Goal: Task Accomplishment & Management: Complete application form

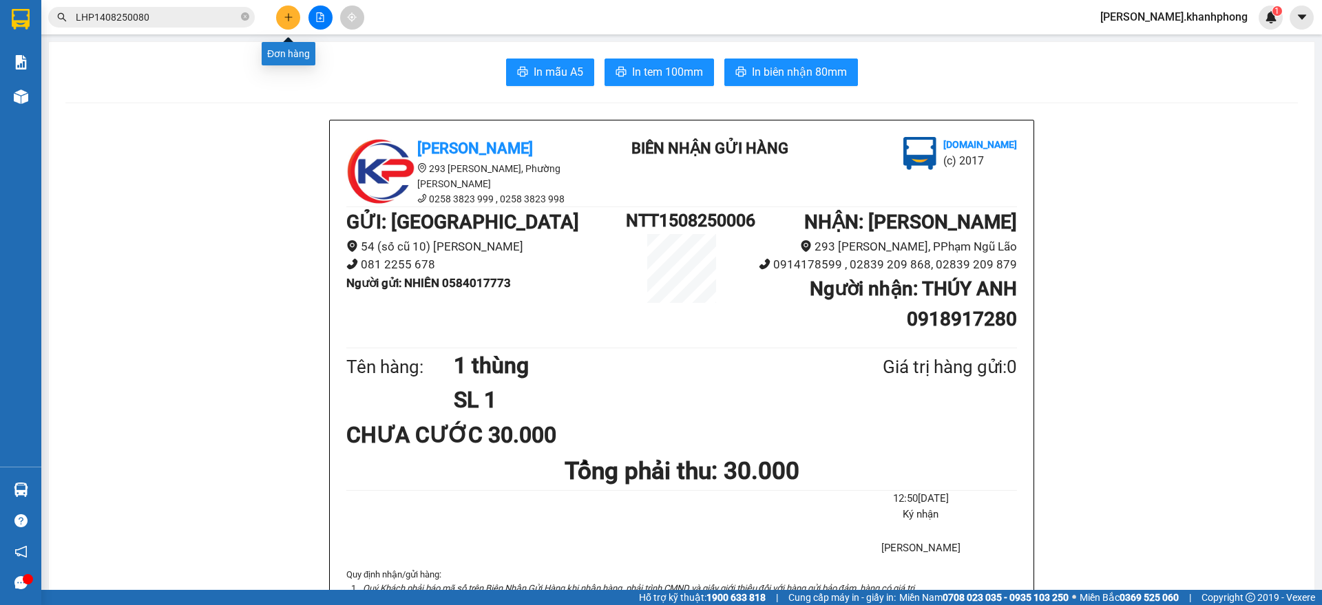
click at [284, 17] on icon "plus" at bounding box center [289, 17] width 10 height 10
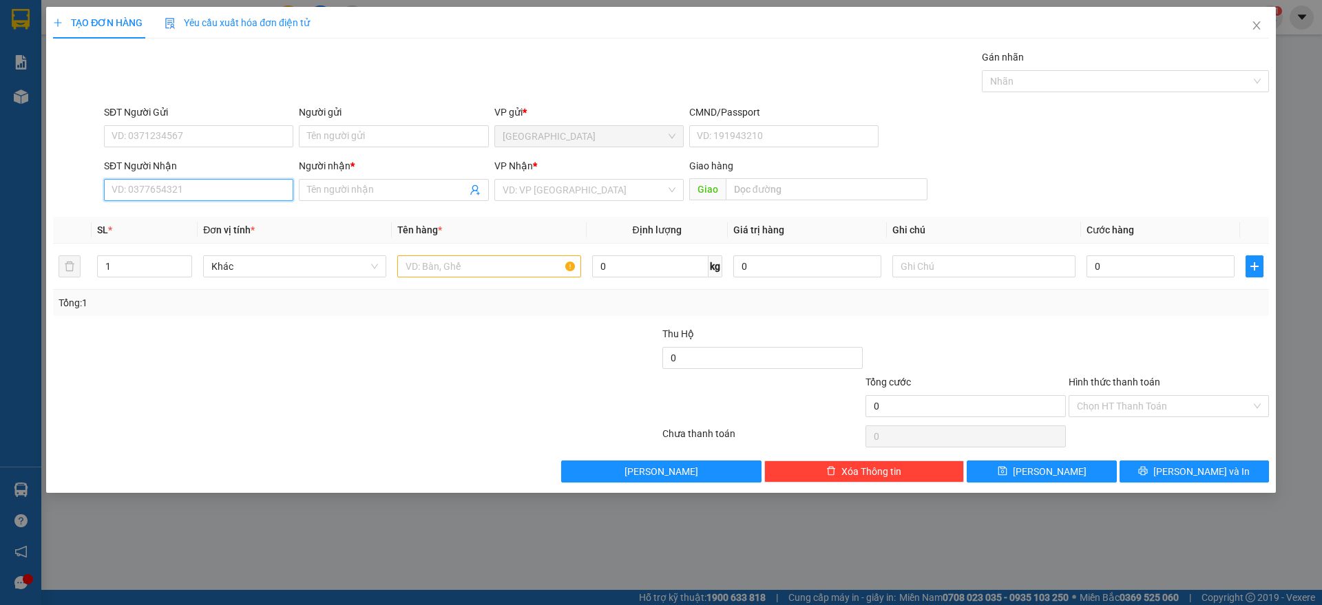
click at [147, 189] on input "SĐT Người Nhận" at bounding box center [198, 190] width 189 height 22
type input "0913115263"
click at [178, 219] on div "0913115263 - TRANG" at bounding box center [198, 217] width 173 height 15
type input "TRANG"
type input "0913115263"
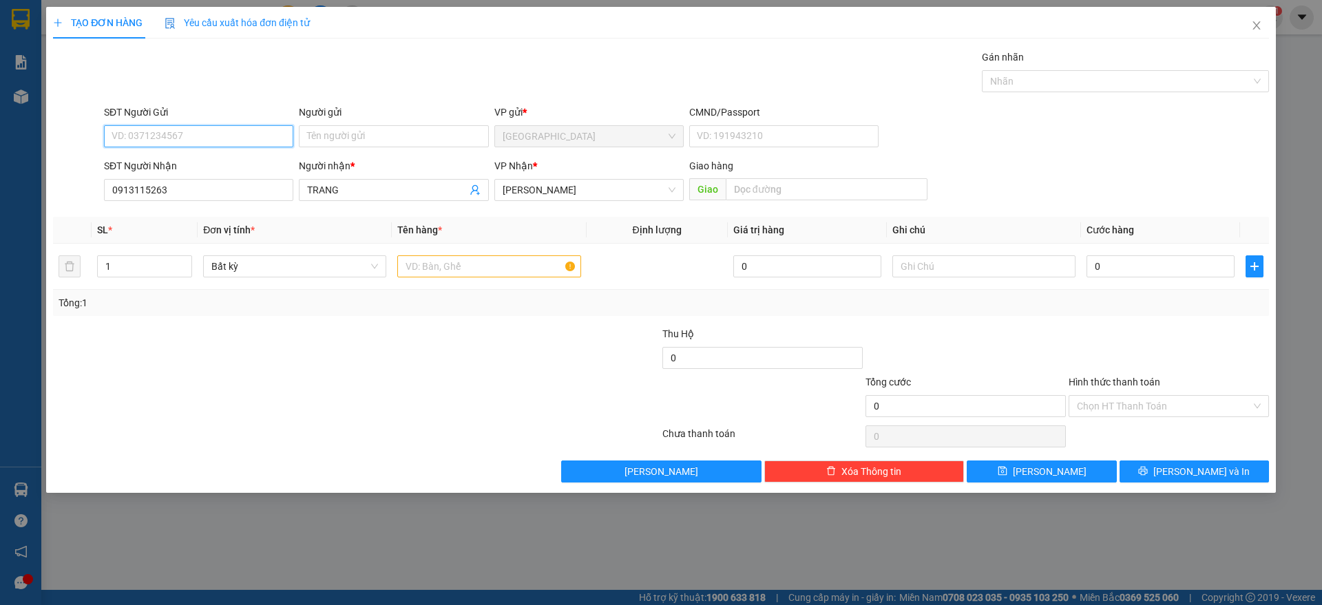
drag, startPoint x: 199, startPoint y: 143, endPoint x: 203, endPoint y: 136, distance: 8.6
click at [203, 136] on input "SĐT Người Gửi" at bounding box center [198, 136] width 189 height 22
click at [191, 160] on div "0962980187 - [PERSON_NAME]" at bounding box center [198, 163] width 173 height 15
type input "0962980187"
type input "[PERSON_NAME]"
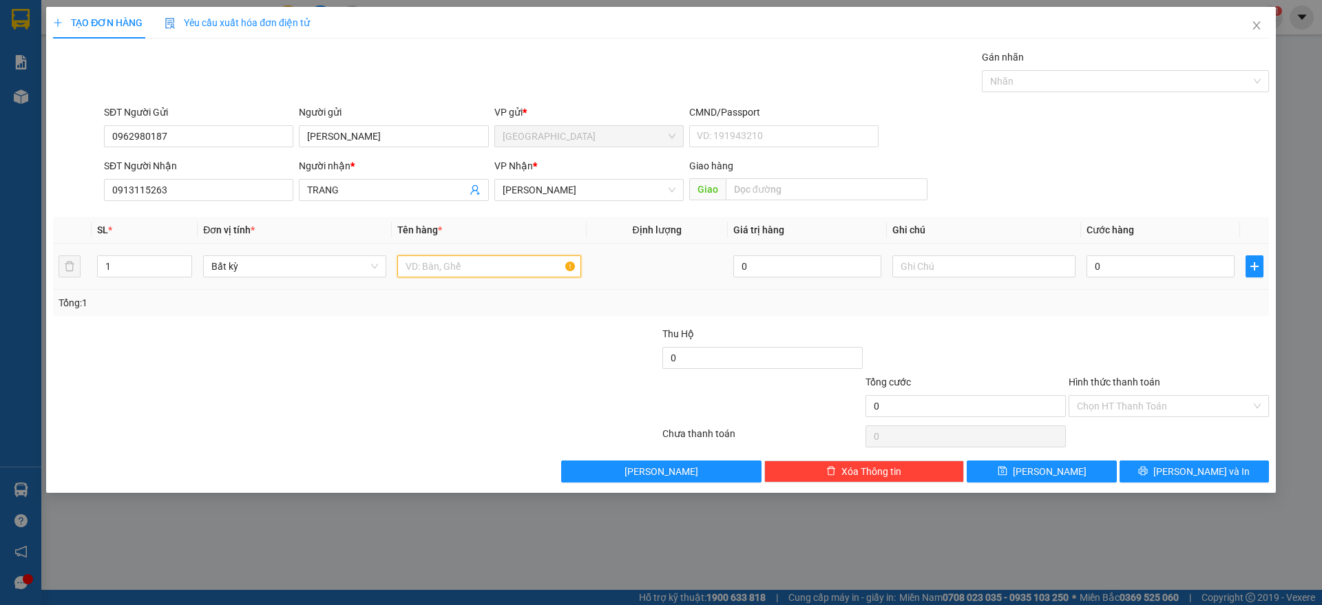
click at [464, 261] on input "text" at bounding box center [488, 266] width 183 height 22
type input "1"
type input "10 thùng"
click at [135, 263] on input "1" at bounding box center [145, 266] width 94 height 21
type input "10"
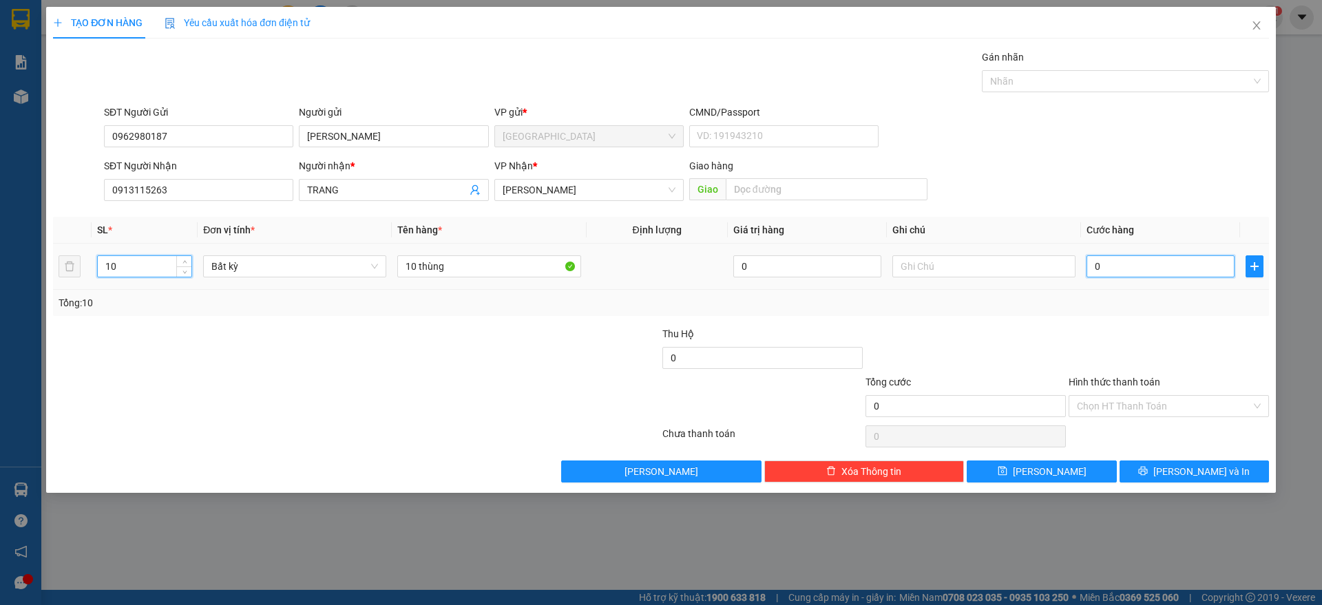
click at [1155, 270] on input "0" at bounding box center [1160, 266] width 148 height 22
type input "3"
type input "30"
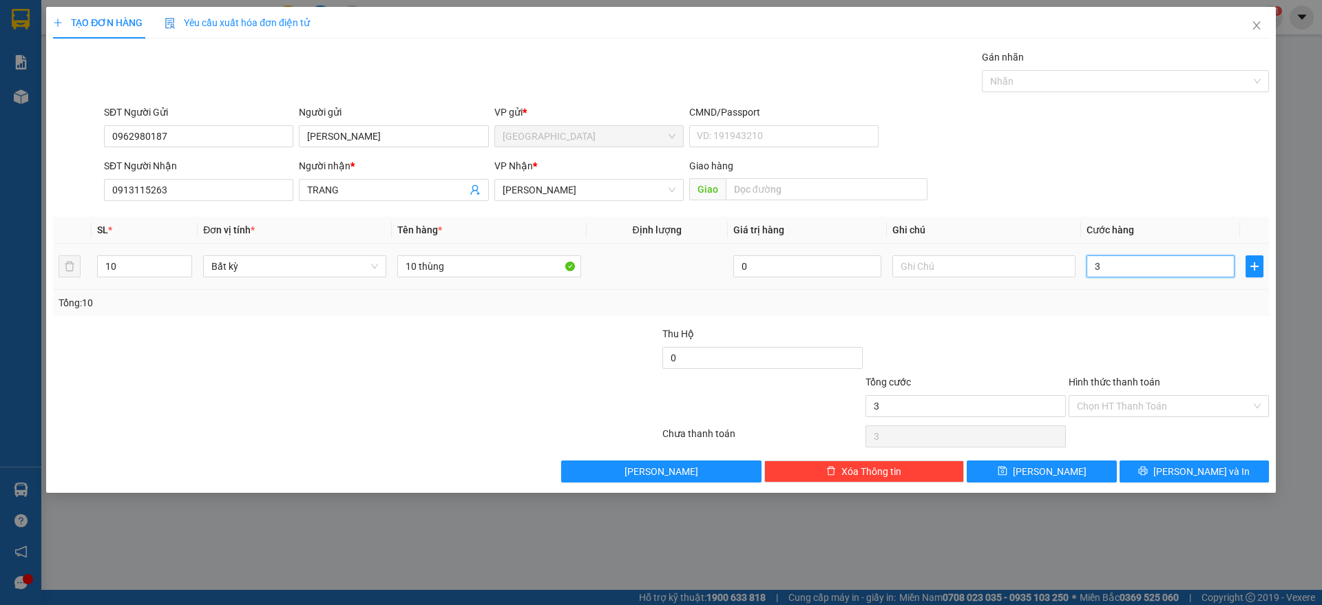
type input "30"
type input "300"
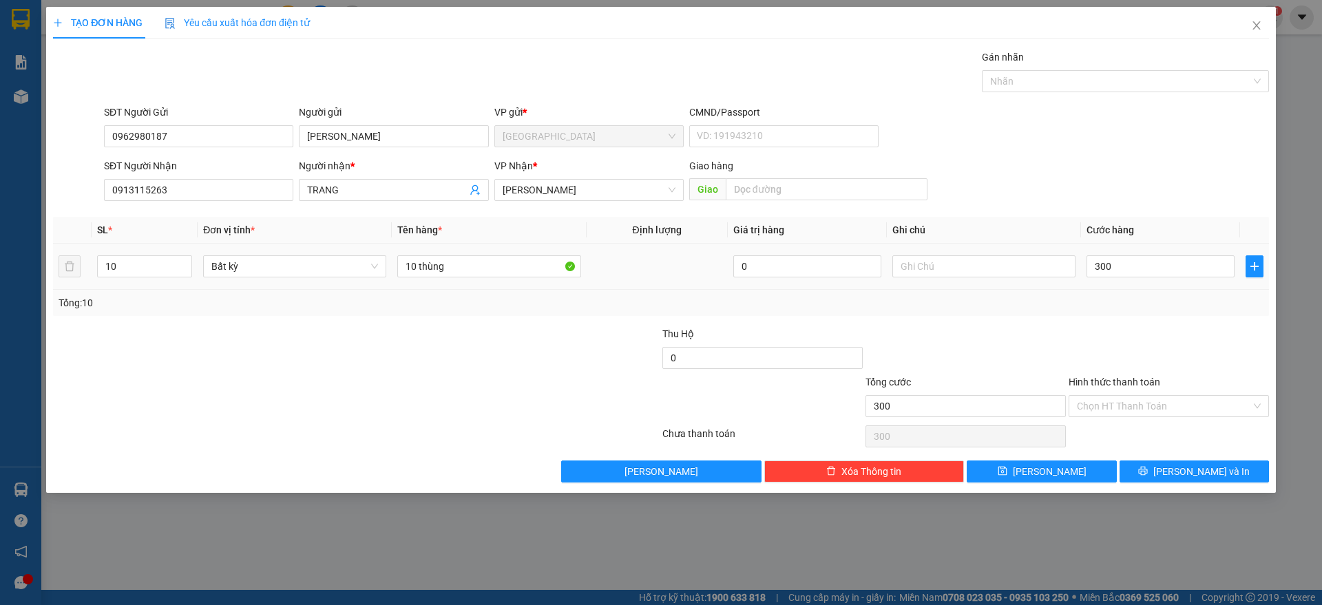
type input "300.000"
click at [1171, 330] on div at bounding box center [1168, 350] width 203 height 48
click at [1200, 479] on button "[PERSON_NAME] và In" at bounding box center [1193, 471] width 149 height 22
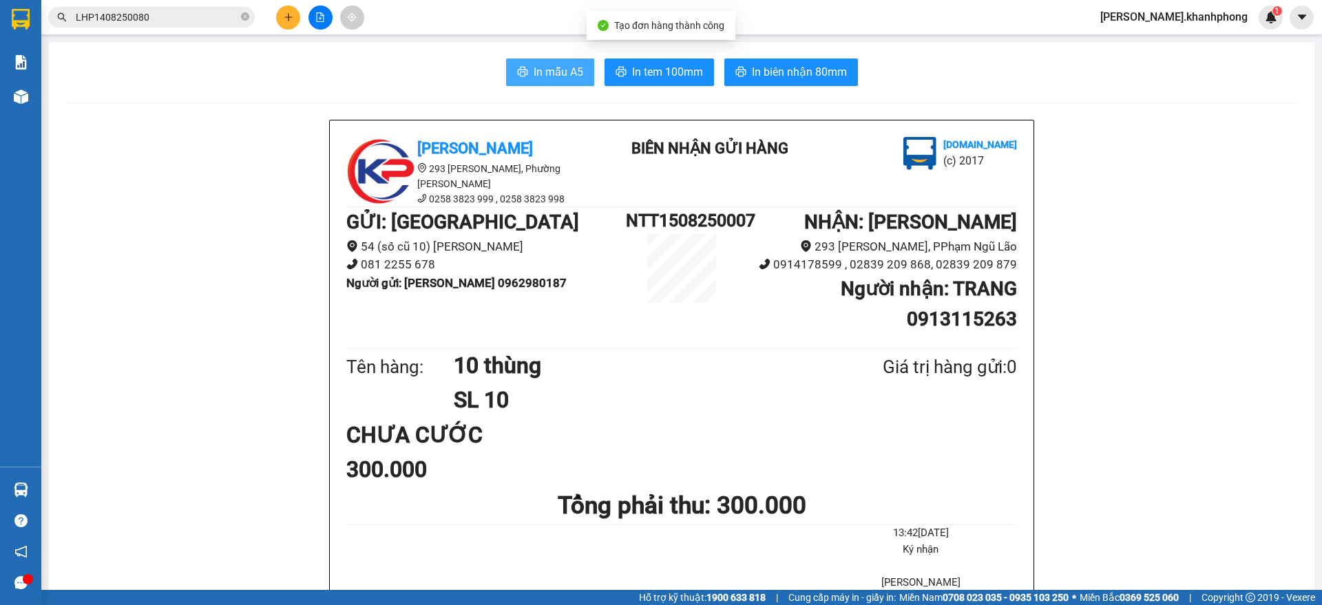
click at [520, 70] on icon "printer" at bounding box center [522, 72] width 10 height 10
